Goal: Contribute content: Contribute content

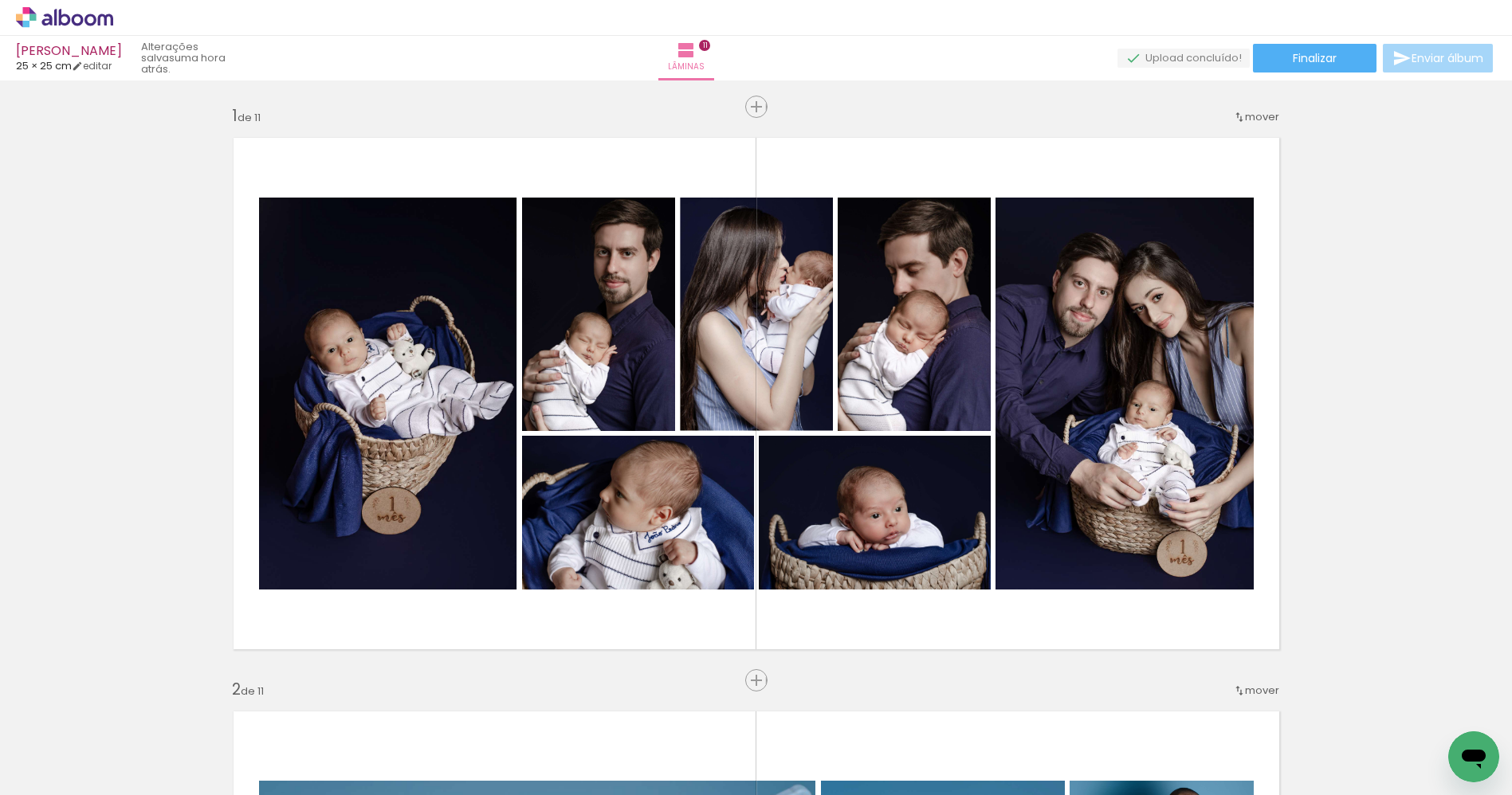
scroll to position [6314, 0]
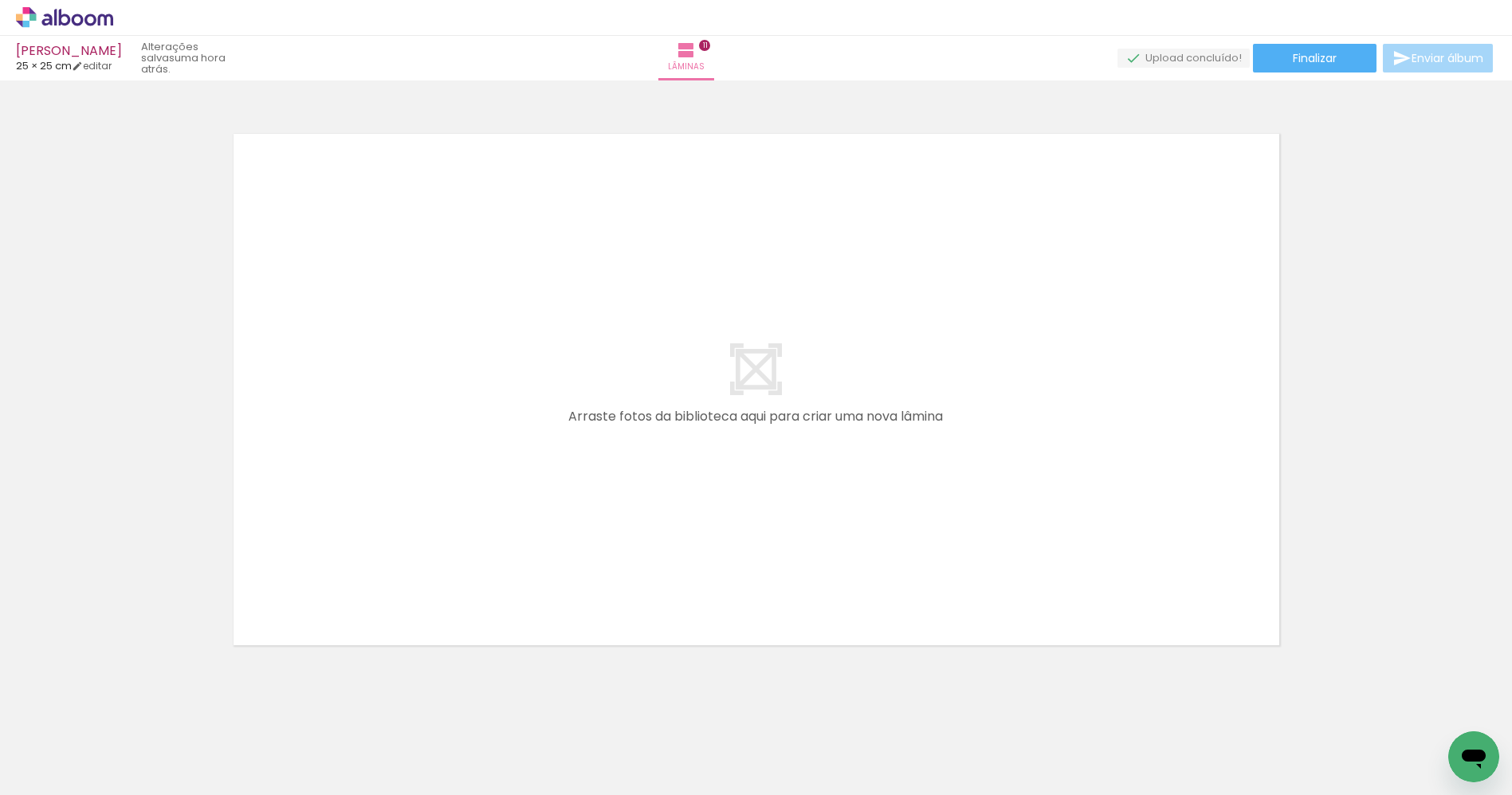
click at [49, 780] on span "Adicionar Fotos" at bounding box center [57, 773] width 47 height 18
click at [0, 0] on input "file" at bounding box center [0, 0] width 0 height 0
